Goal: Information Seeking & Learning: Understand process/instructions

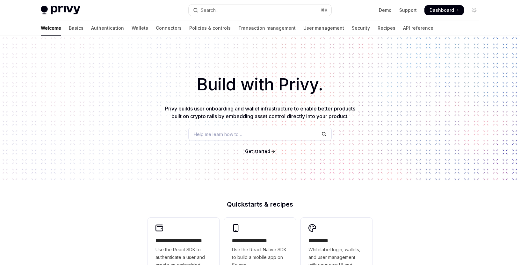
click at [122, 27] on div "Welcome Basics Authentication Wallets Connectors Policies & controls Transactio…" at bounding box center [237, 27] width 393 height 15
click at [156, 28] on link "Connectors" at bounding box center [169, 27] width 26 height 15
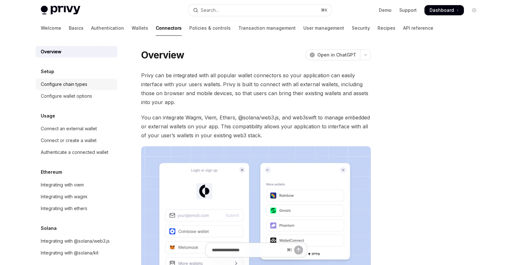
click at [83, 86] on div "Configure chain types" at bounding box center [64, 84] width 47 height 8
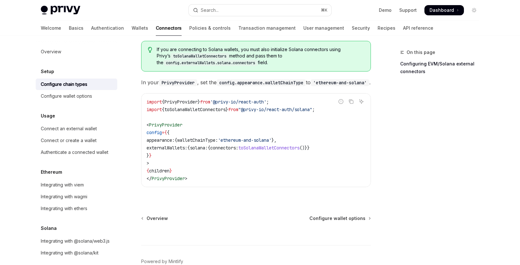
scroll to position [129, 0]
click at [90, 96] on div "Configure wallet options" at bounding box center [66, 96] width 51 height 8
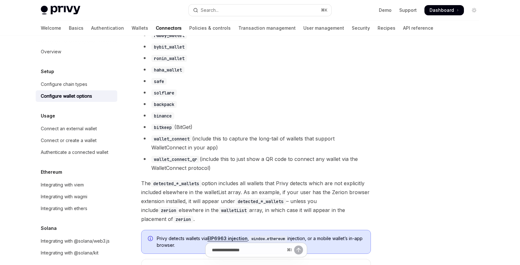
scroll to position [411, 0]
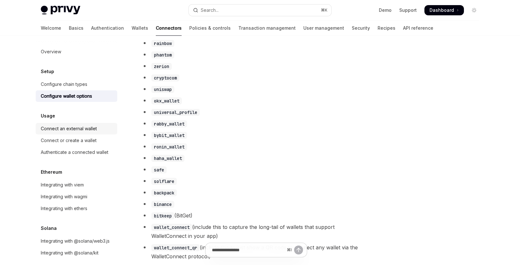
click at [89, 129] on div "Connect an external wallet" at bounding box center [69, 129] width 56 height 8
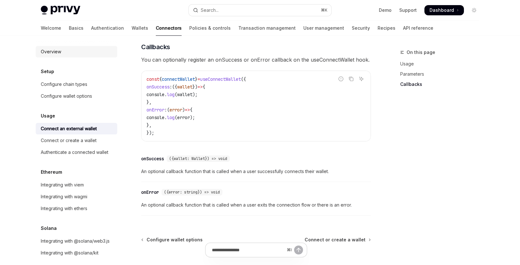
click at [53, 52] on div "Overview" at bounding box center [51, 52] width 20 height 8
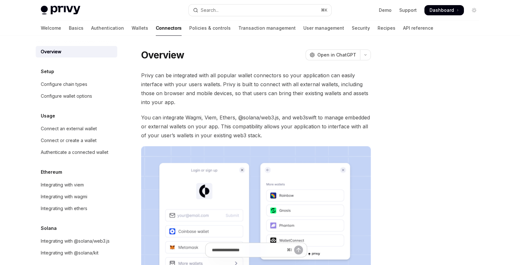
click at [164, 83] on span "Privy can be integrated with all popular wallet connectors so your application …" at bounding box center [256, 89] width 230 height 36
drag, startPoint x: 164, startPoint y: 83, endPoint x: 194, endPoint y: 84, distance: 30.6
click at [194, 84] on span "Privy can be integrated with all popular wallet connectors so your application …" at bounding box center [256, 89] width 230 height 36
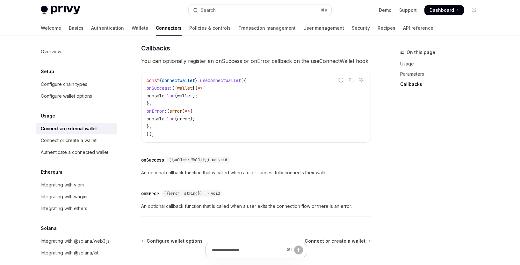
scroll to position [378, 0]
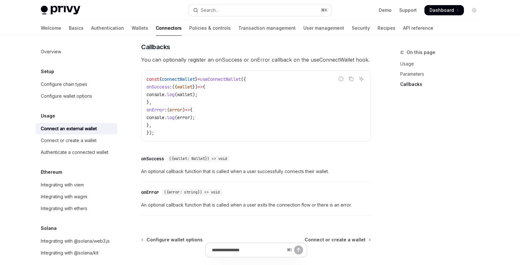
type textarea "*"
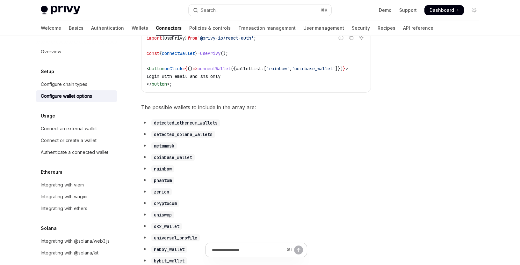
scroll to position [286, 0]
drag, startPoint x: 223, startPoint y: 139, endPoint x: 153, endPoint y: 127, distance: 71.5
click at [153, 127] on ul "detected_ethereum_wallets detected_solana_wallets metamask coinbase_wallet rain…" at bounding box center [256, 251] width 230 height 268
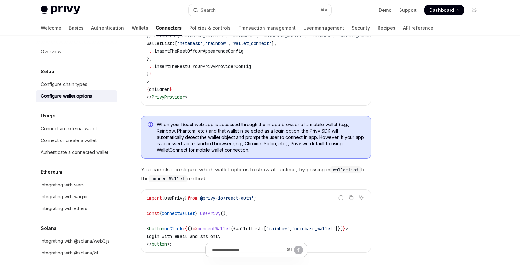
scroll to position [121, 0]
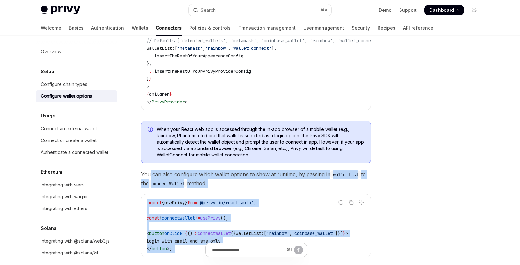
click at [150, 176] on span "You can also configure which wallet options to show at runtime, by passing in w…" at bounding box center [256, 179] width 230 height 18
click at [143, 177] on span "You can also configure which wallet options to show at runtime, by passing in w…" at bounding box center [256, 179] width 230 height 18
copy div "You can also configure which wallet options to show at runtime, by passing in w…"
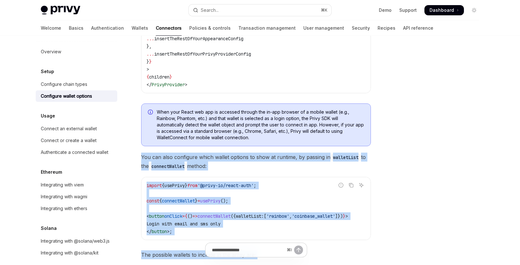
scroll to position [0, 0]
